Goal: Find specific page/section: Find specific page/section

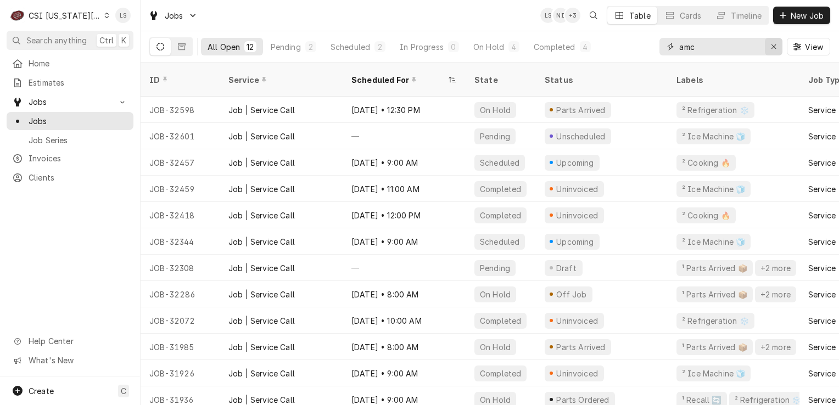
click at [769, 49] on div "Erase input" at bounding box center [773, 46] width 11 height 11
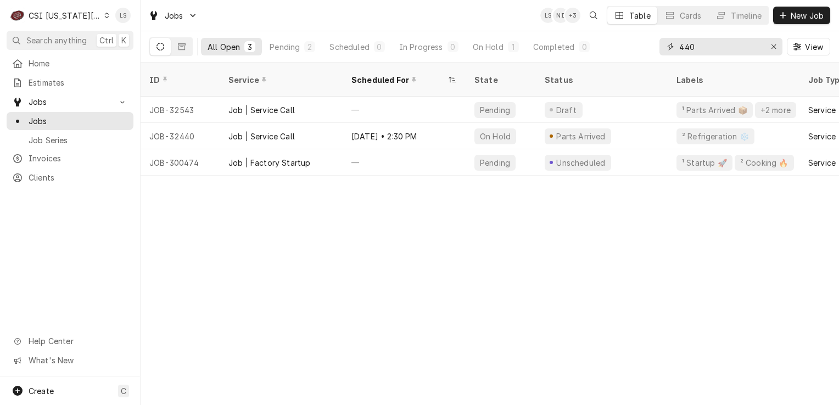
type input "440"
click at [172, 49] on button "Dynamic Content Wrapper" at bounding box center [181, 47] width 21 height 18
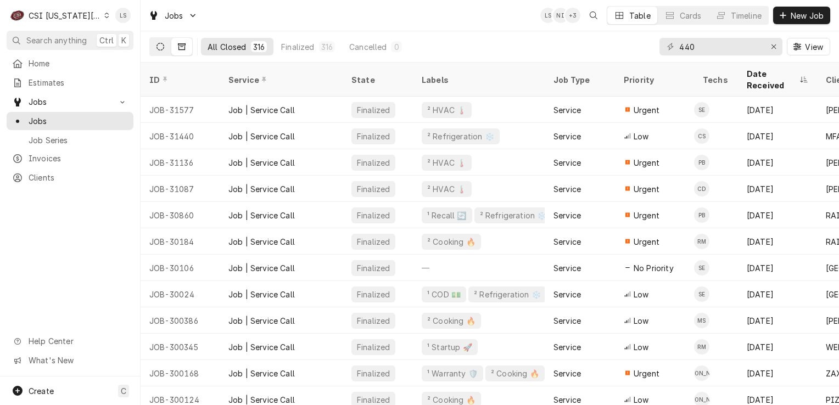
click at [158, 53] on button "Dynamic Content Wrapper" at bounding box center [160, 47] width 21 height 18
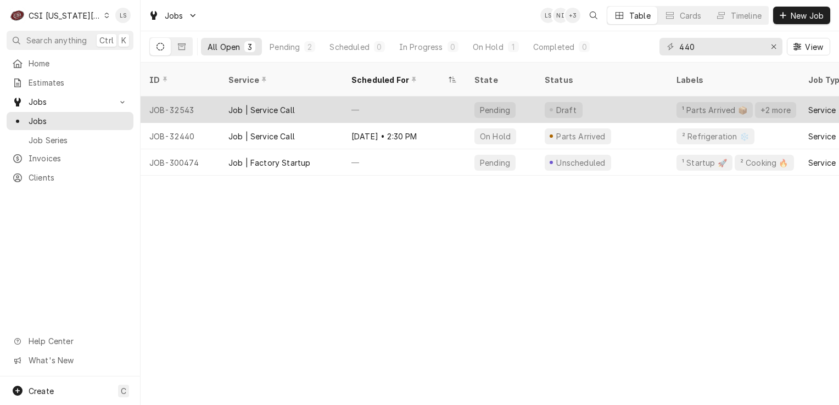
click at [178, 97] on div "JOB-32543" at bounding box center [179, 110] width 79 height 26
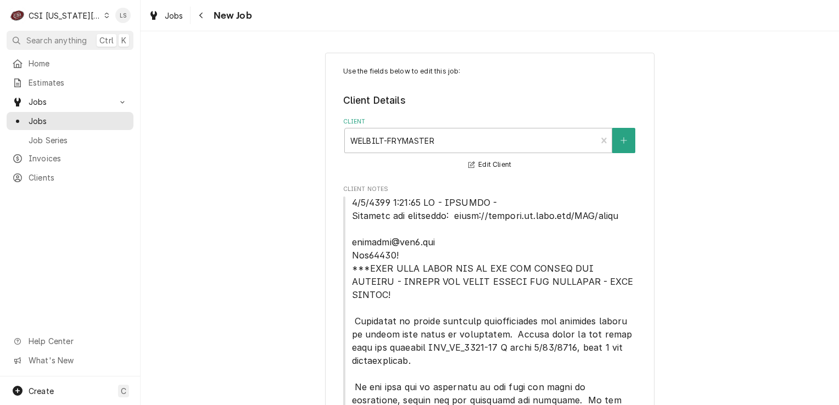
type textarea "x"
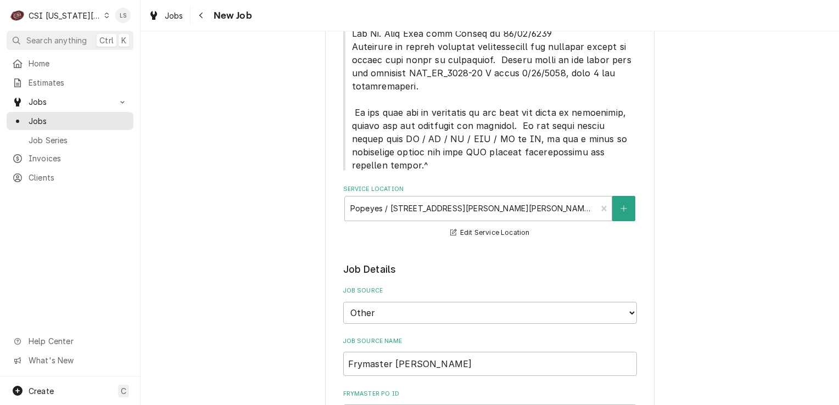
scroll to position [713, 0]
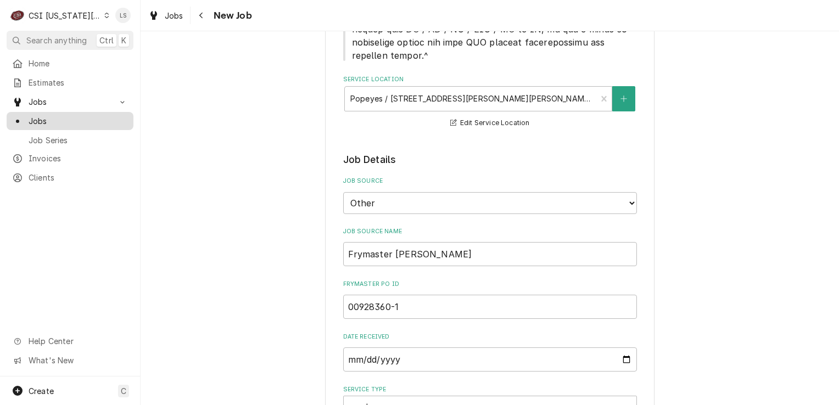
drag, startPoint x: 70, startPoint y: 110, endPoint x: 82, endPoint y: 115, distance: 12.3
click at [70, 112] on link "Jobs" at bounding box center [70, 121] width 127 height 18
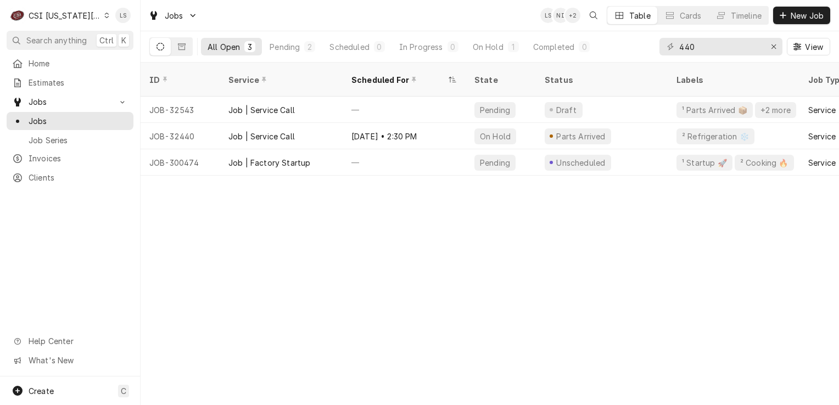
click at [98, 10] on div "C CSI Kansas City." at bounding box center [60, 15] width 106 height 22
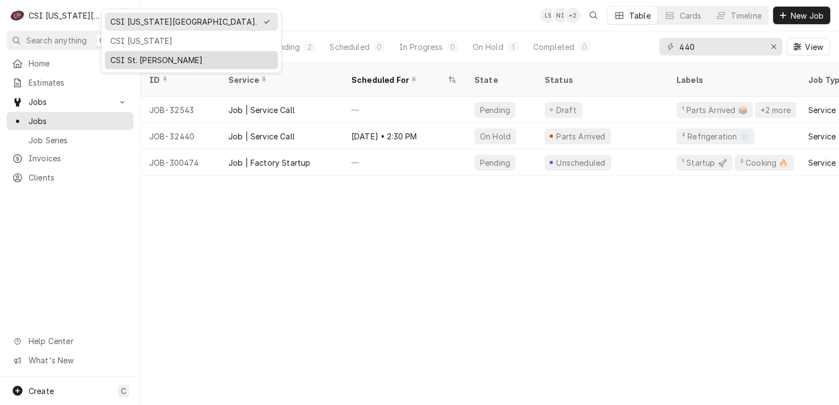
click at [125, 58] on div "CSI St. Louis" at bounding box center [191, 60] width 162 height 12
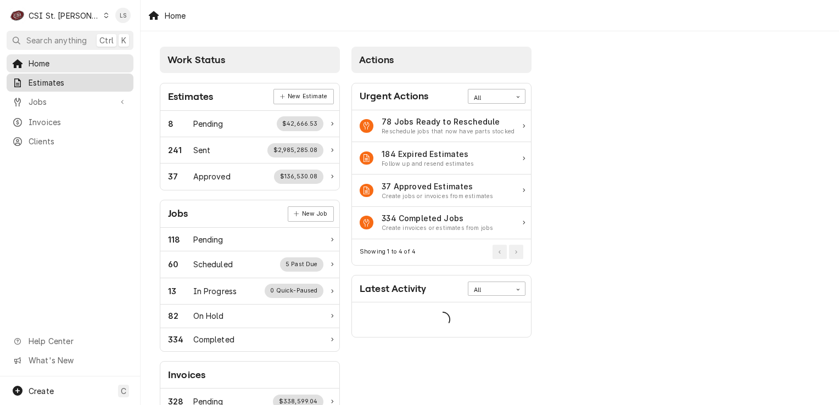
click at [50, 82] on span "Estimates" at bounding box center [78, 83] width 99 height 12
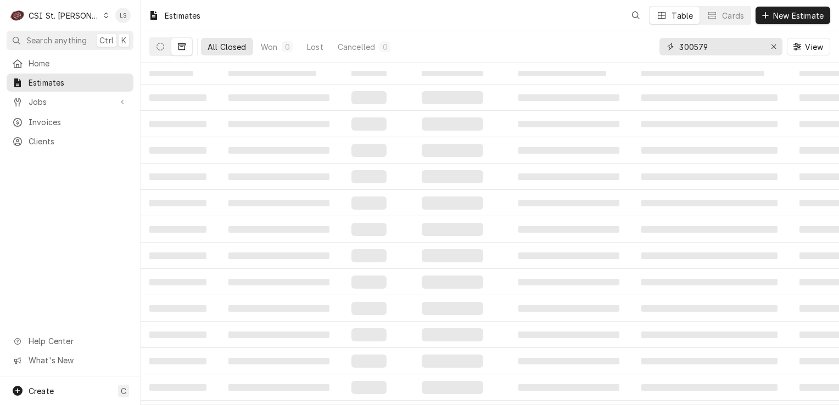
drag, startPoint x: 766, startPoint y: 47, endPoint x: 727, endPoint y: 46, distance: 39.5
click at [766, 46] on button "Erase input" at bounding box center [774, 47] width 18 height 18
paste input "400629"
type input "400629"
click at [158, 44] on icon "Dynamic Content Wrapper" at bounding box center [160, 47] width 8 height 8
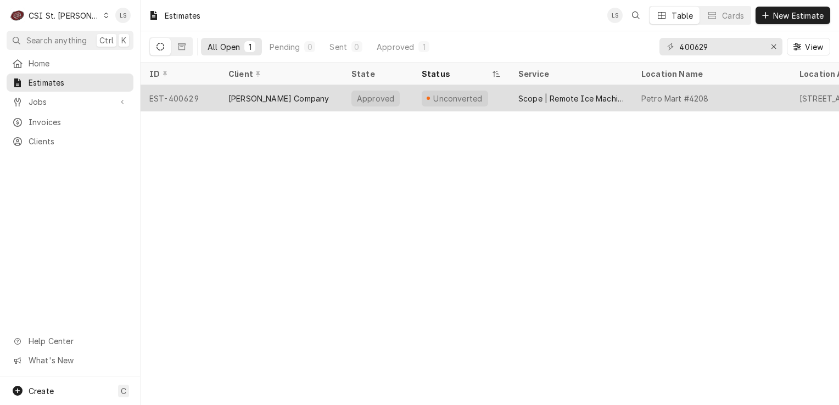
click at [176, 95] on div "EST-400629" at bounding box center [179, 98] width 79 height 26
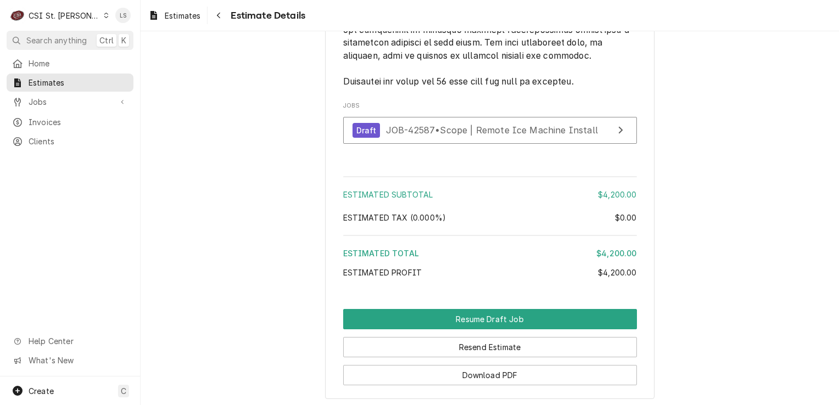
scroll to position [2235, 0]
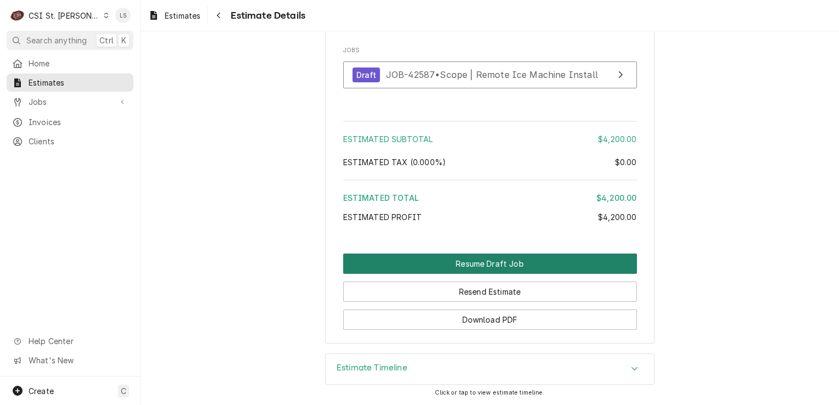
click at [527, 267] on button "Resume Draft Job" at bounding box center [490, 264] width 294 height 20
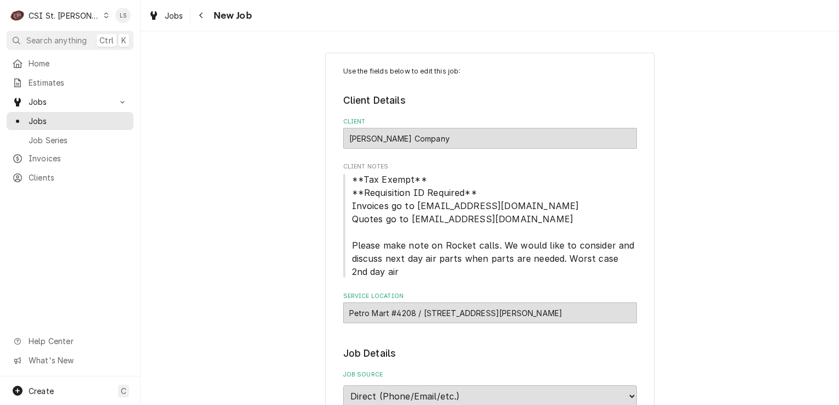
type textarea "x"
click at [48, 120] on span "Jobs" at bounding box center [78, 121] width 99 height 12
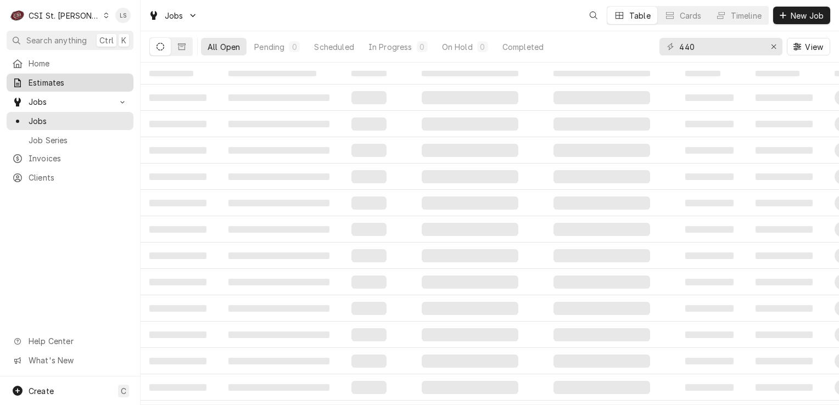
click at [37, 79] on span "Estimates" at bounding box center [78, 83] width 99 height 12
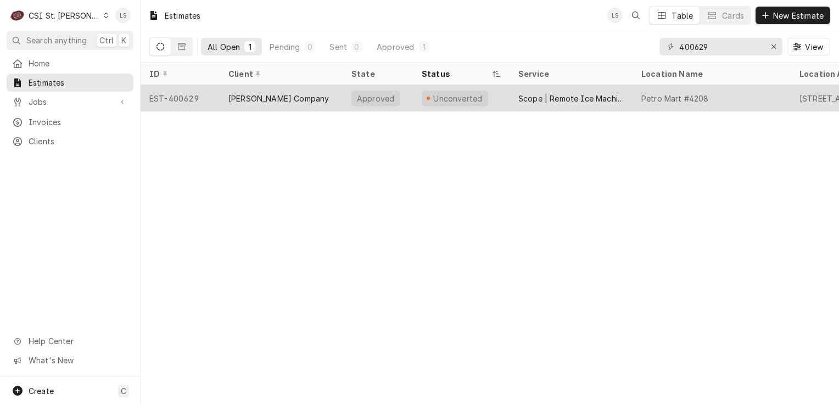
click at [180, 100] on div "EST-400629" at bounding box center [179, 98] width 79 height 26
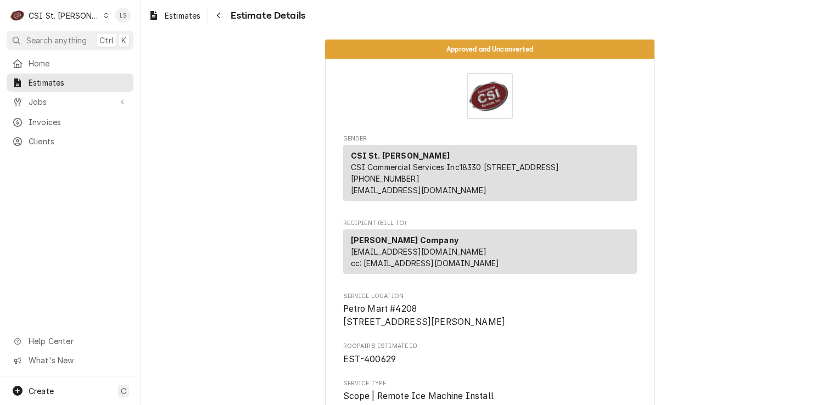
click at [103, 18] on div "Dynamic Content Wrapper" at bounding box center [106, 16] width 6 height 8
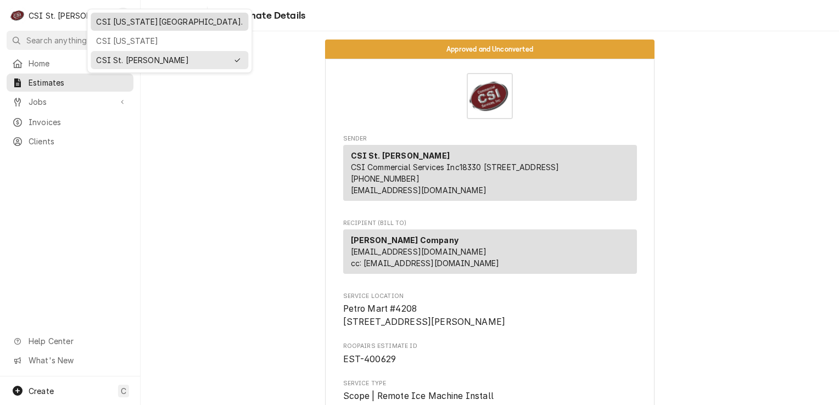
click at [104, 21] on div "CSI [US_STATE][GEOGRAPHIC_DATA]." at bounding box center [169, 22] width 147 height 12
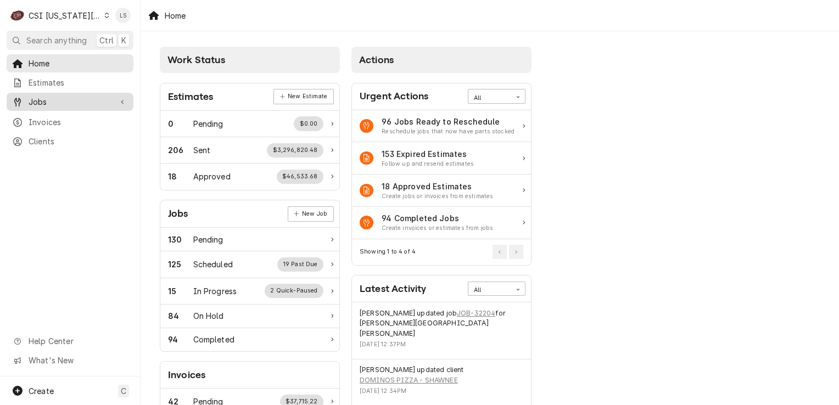
click at [75, 102] on span "Jobs" at bounding box center [70, 102] width 83 height 12
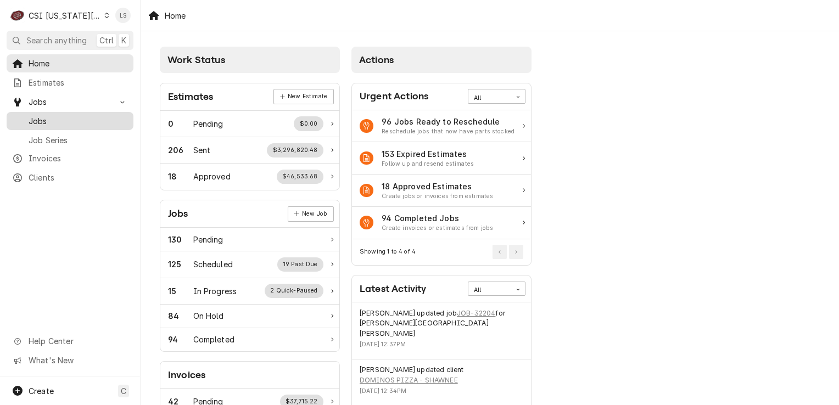
click at [70, 115] on span "Jobs" at bounding box center [78, 121] width 99 height 12
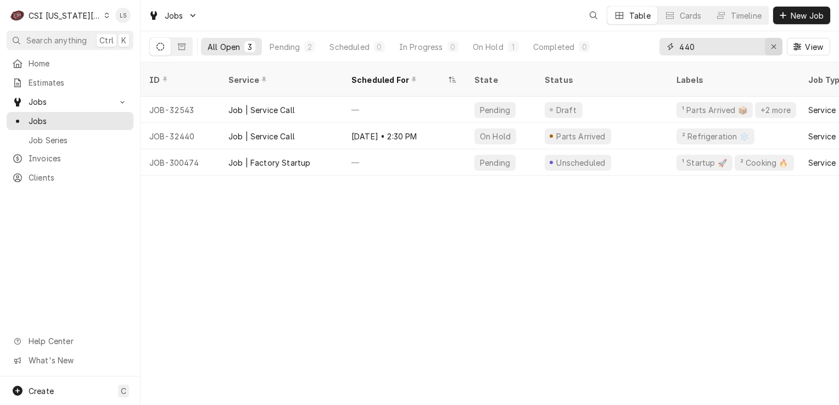
click at [771, 43] on icon "Erase input" at bounding box center [774, 47] width 6 height 8
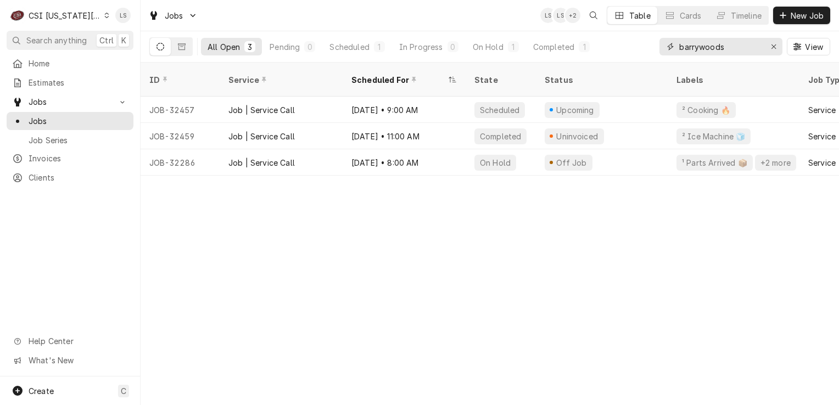
type input "barrywoods"
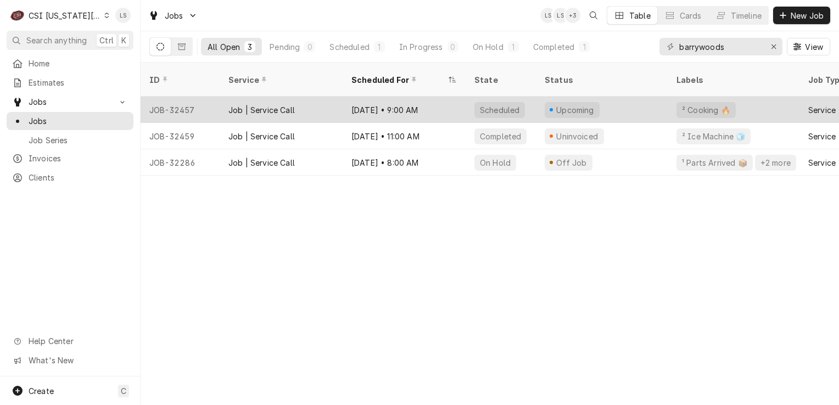
click at [180, 98] on div "JOB-32457" at bounding box center [179, 110] width 79 height 26
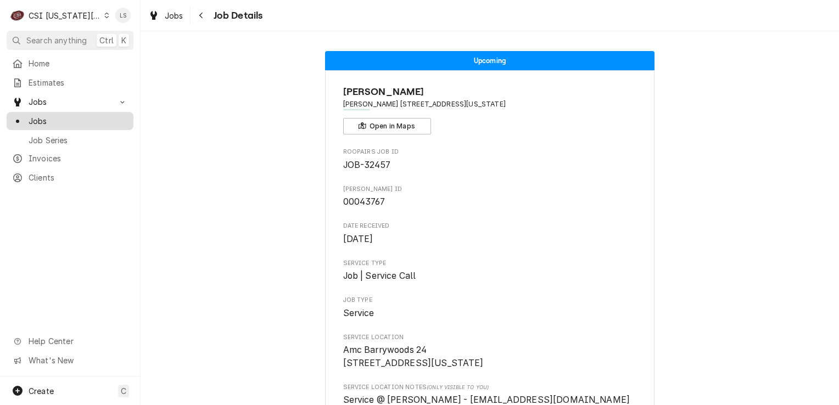
click at [29, 122] on span "Jobs" at bounding box center [78, 121] width 99 height 12
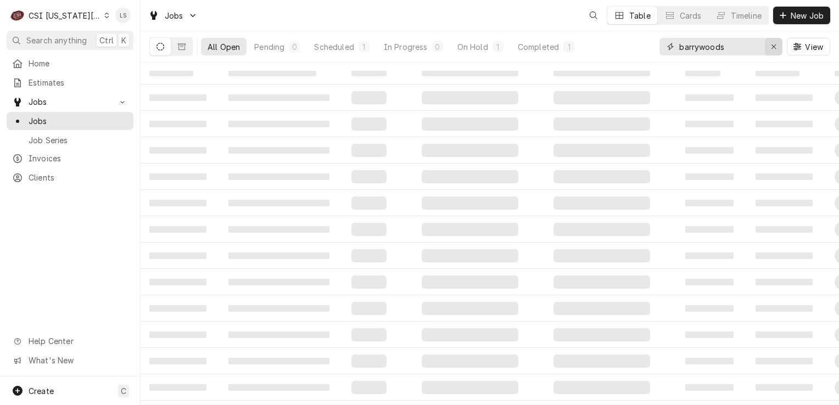
click at [768, 53] on button "Erase input" at bounding box center [774, 47] width 18 height 18
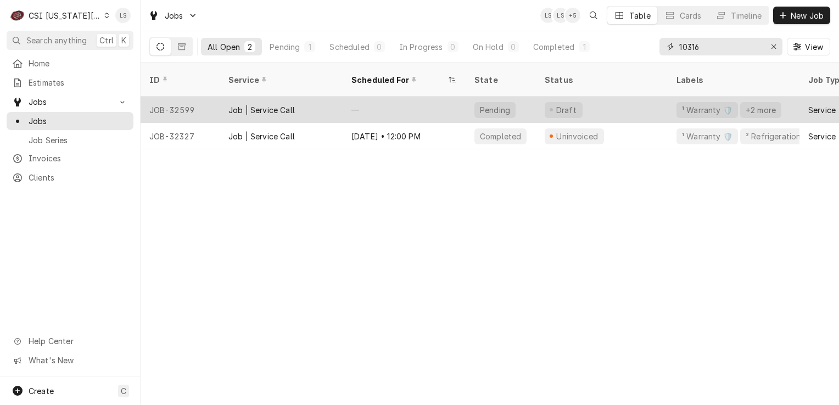
type input "10316"
click at [164, 99] on div "JOB-32599" at bounding box center [179, 110] width 79 height 26
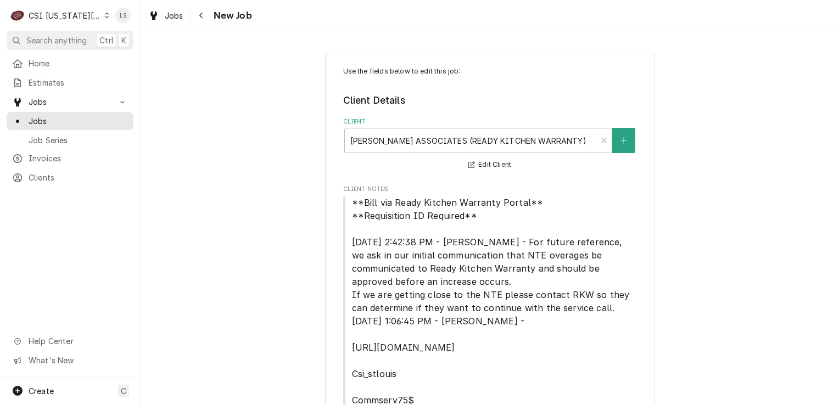
type textarea "x"
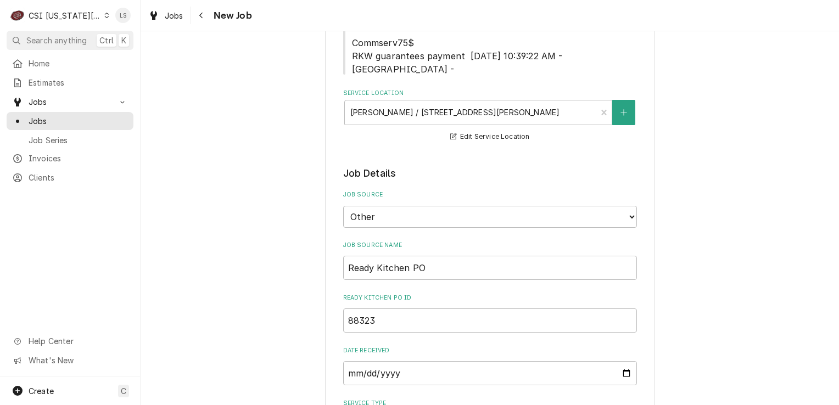
scroll to position [384, 0]
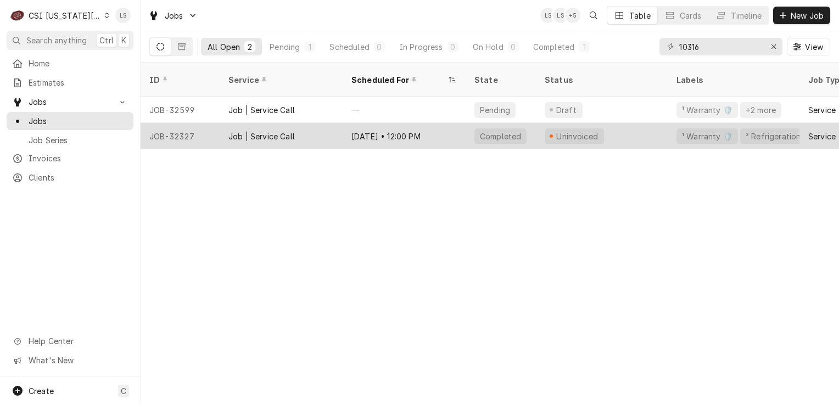
click at [167, 127] on div "JOB-32327" at bounding box center [179, 136] width 79 height 26
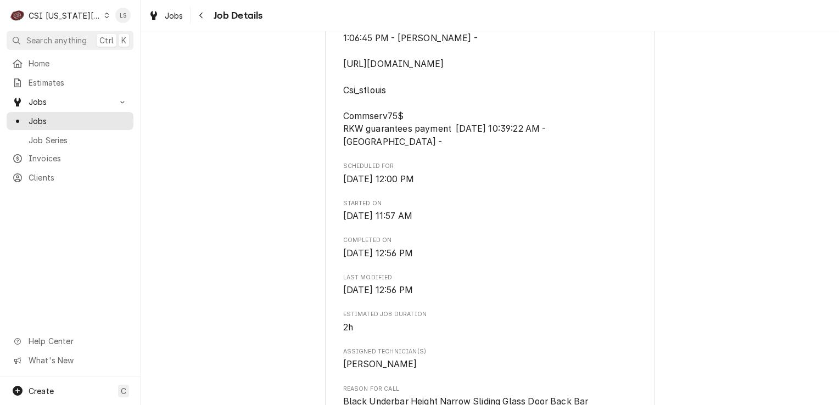
scroll to position [604, 0]
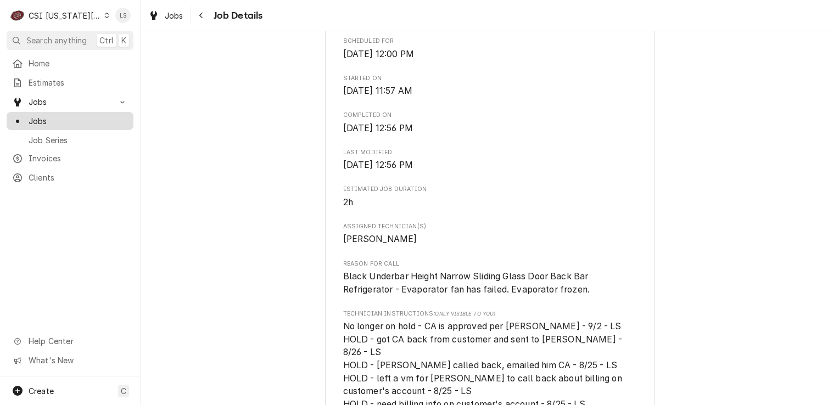
click at [42, 115] on span "Jobs" at bounding box center [78, 121] width 99 height 12
